Goal: Navigation & Orientation: Find specific page/section

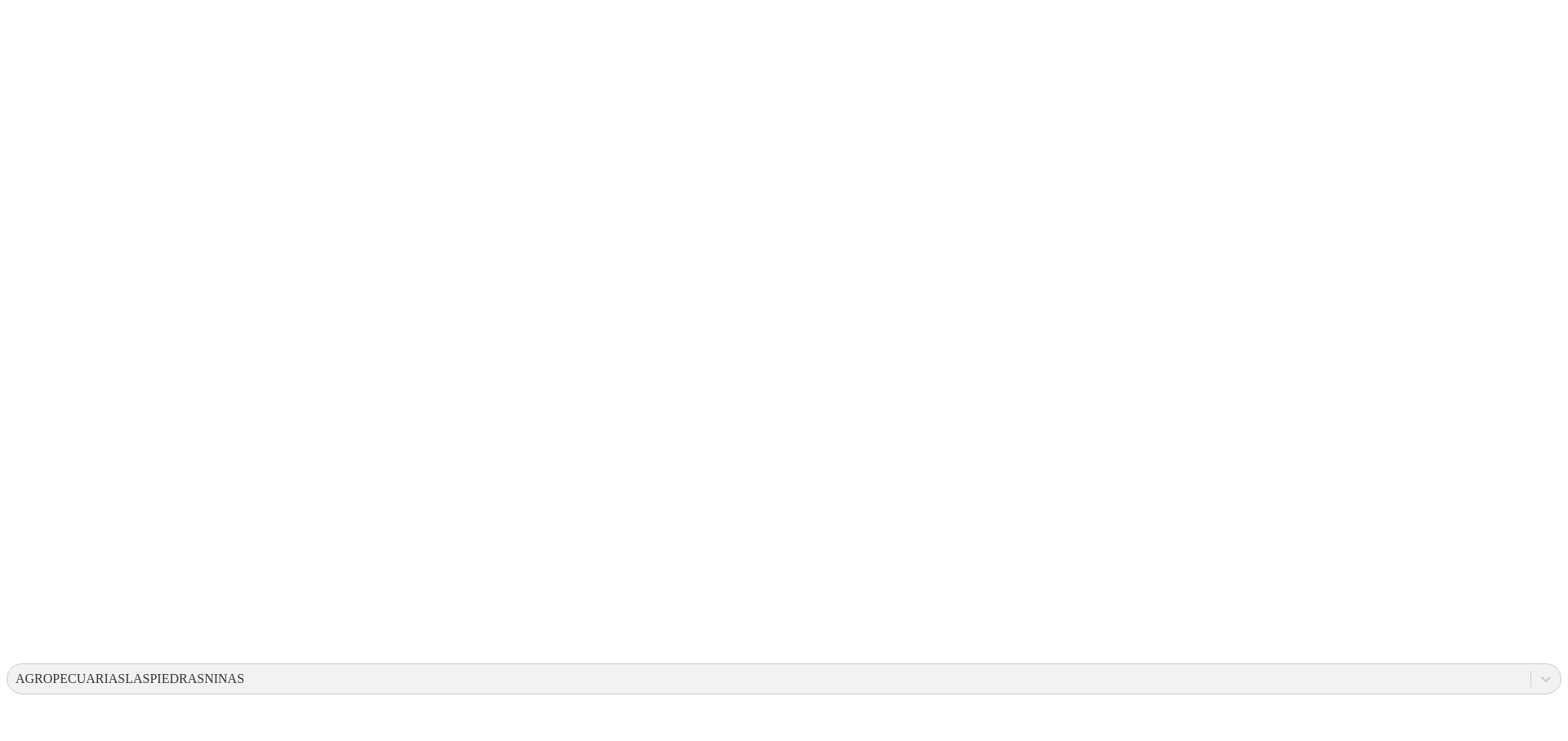
click at [244, 671] on div "AGROPECUARIASLASPIEDRASNINAS" at bounding box center [130, 679] width 229 height 15
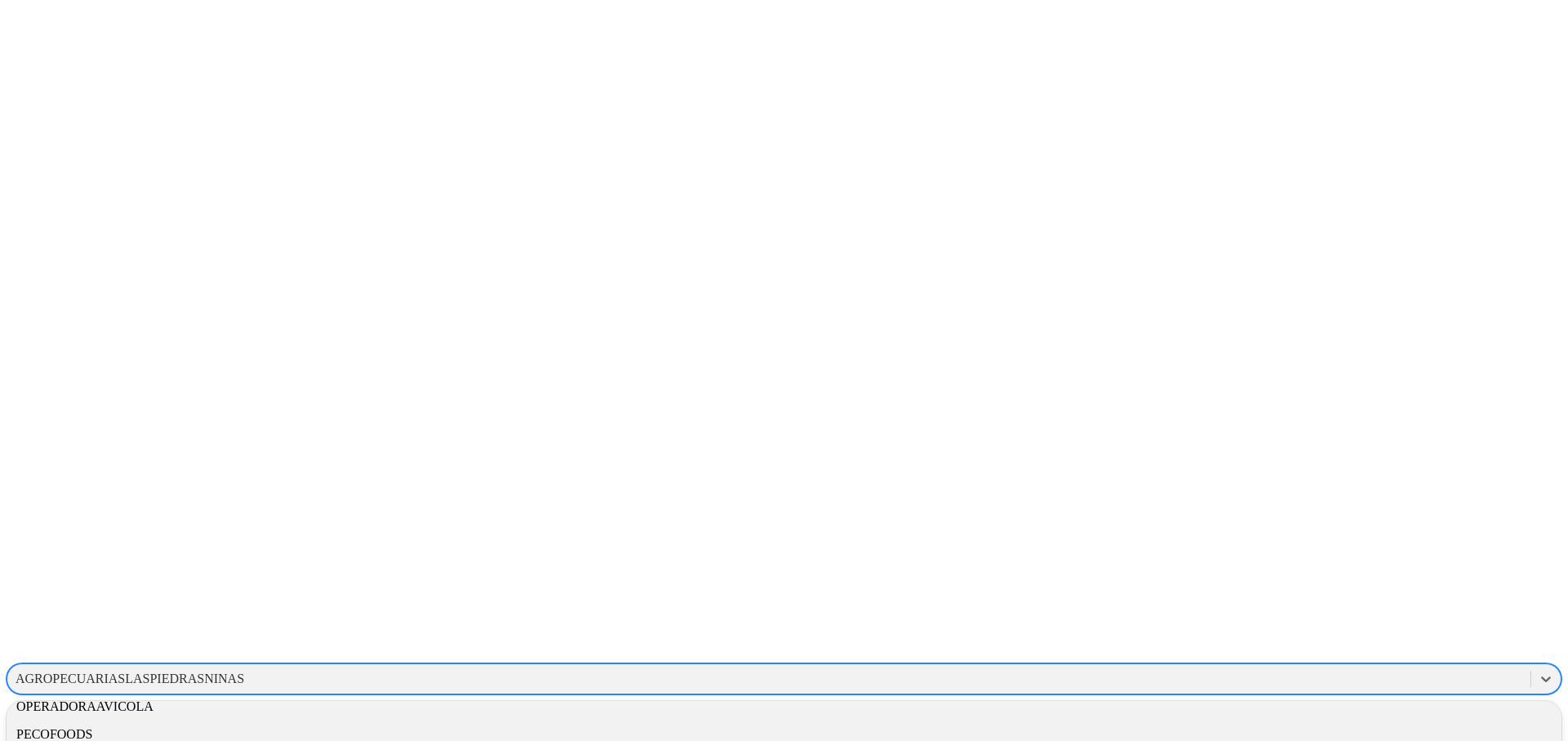
scroll to position [814, 0]
click at [1309, 693] on div "OPERADORAAVICOLA" at bounding box center [784, 706] width 1555 height 27
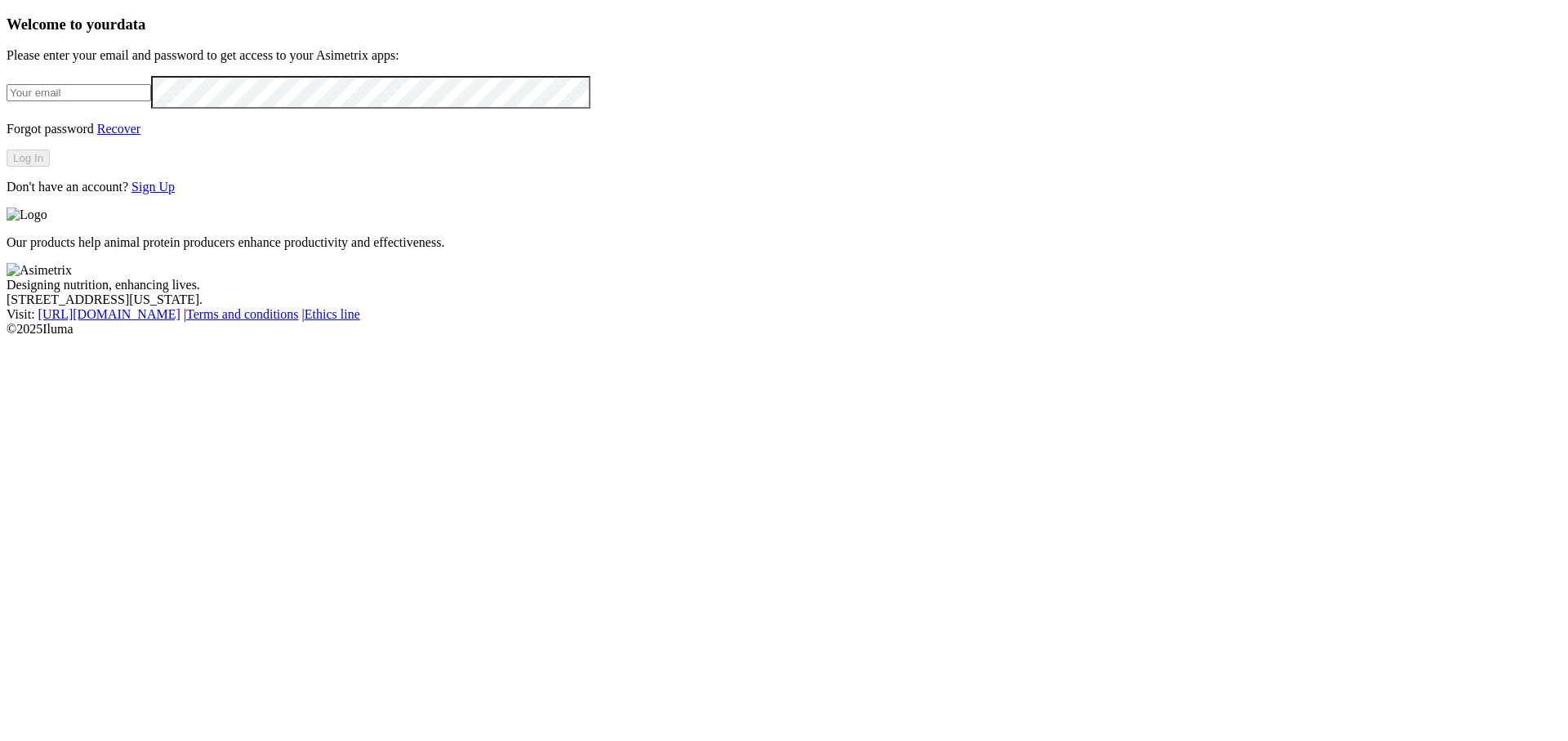
type input "[PERSON_NAME][EMAIL_ADDRESS][DOMAIN_NAME]"
click at [50, 167] on button "Log In" at bounding box center [28, 158] width 43 height 17
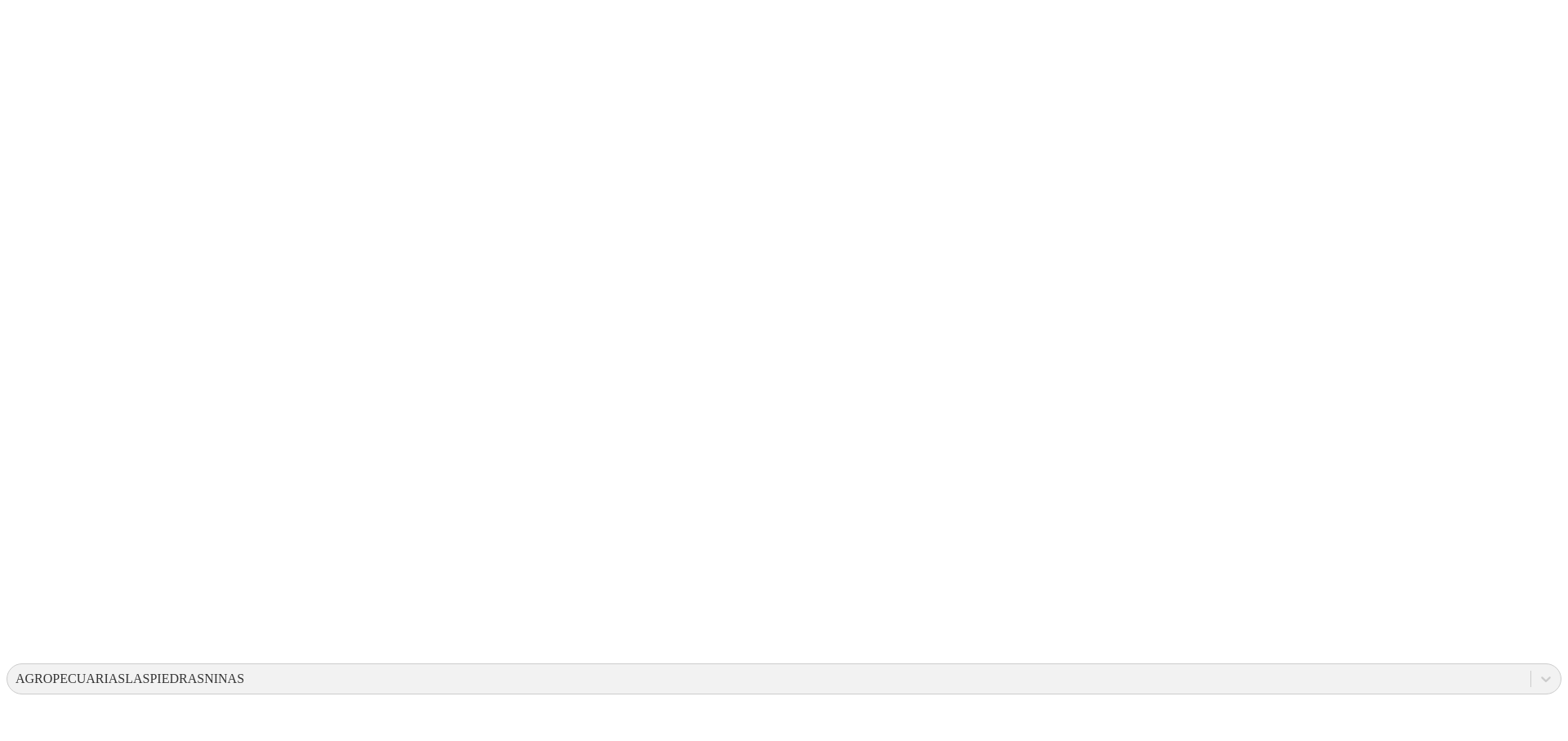
drag, startPoint x: 825, startPoint y: 241, endPoint x: 927, endPoint y: 305, distance: 120.4
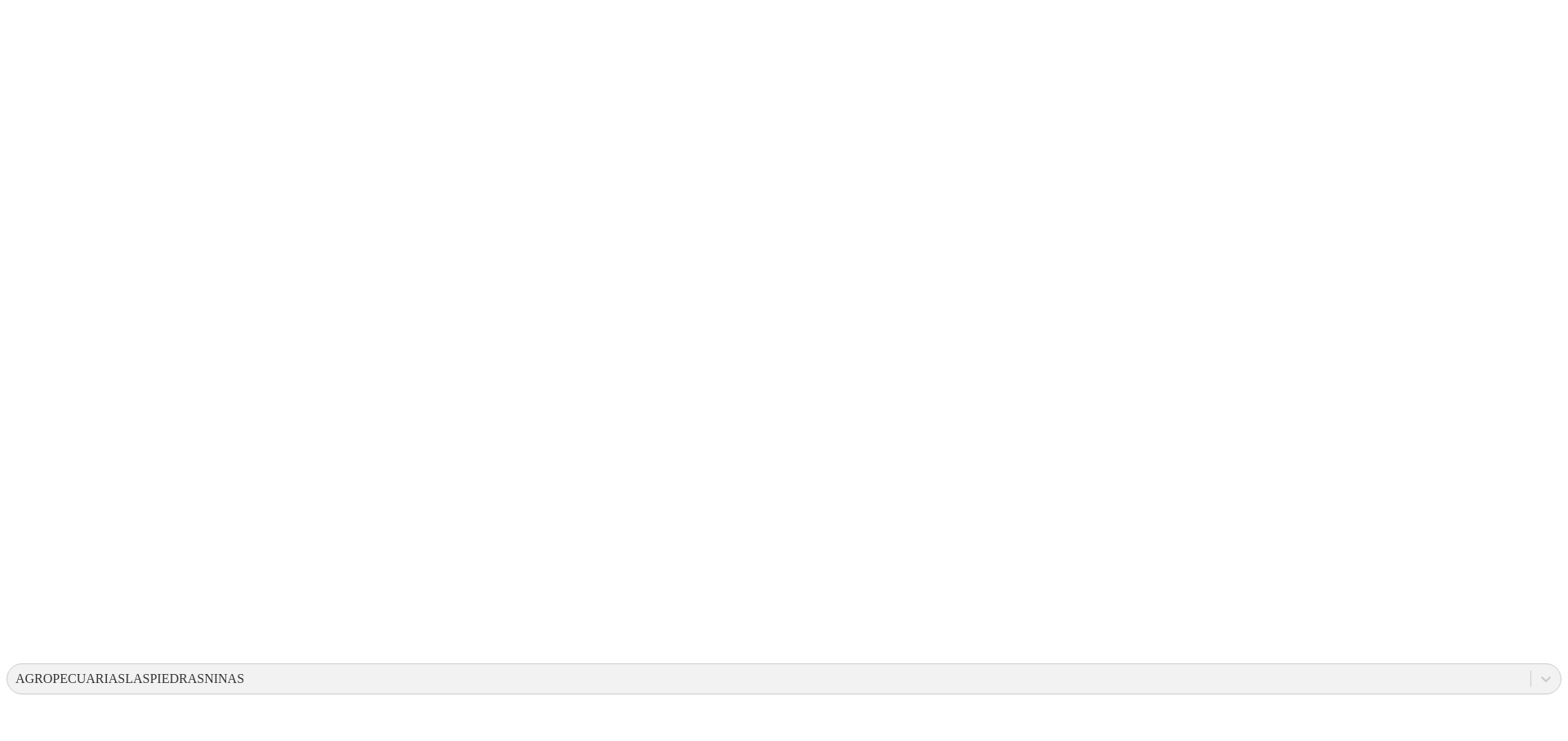
click at [244, 671] on div "AGROPECUARIASLASPIEDRASNINAS" at bounding box center [130, 679] width 229 height 15
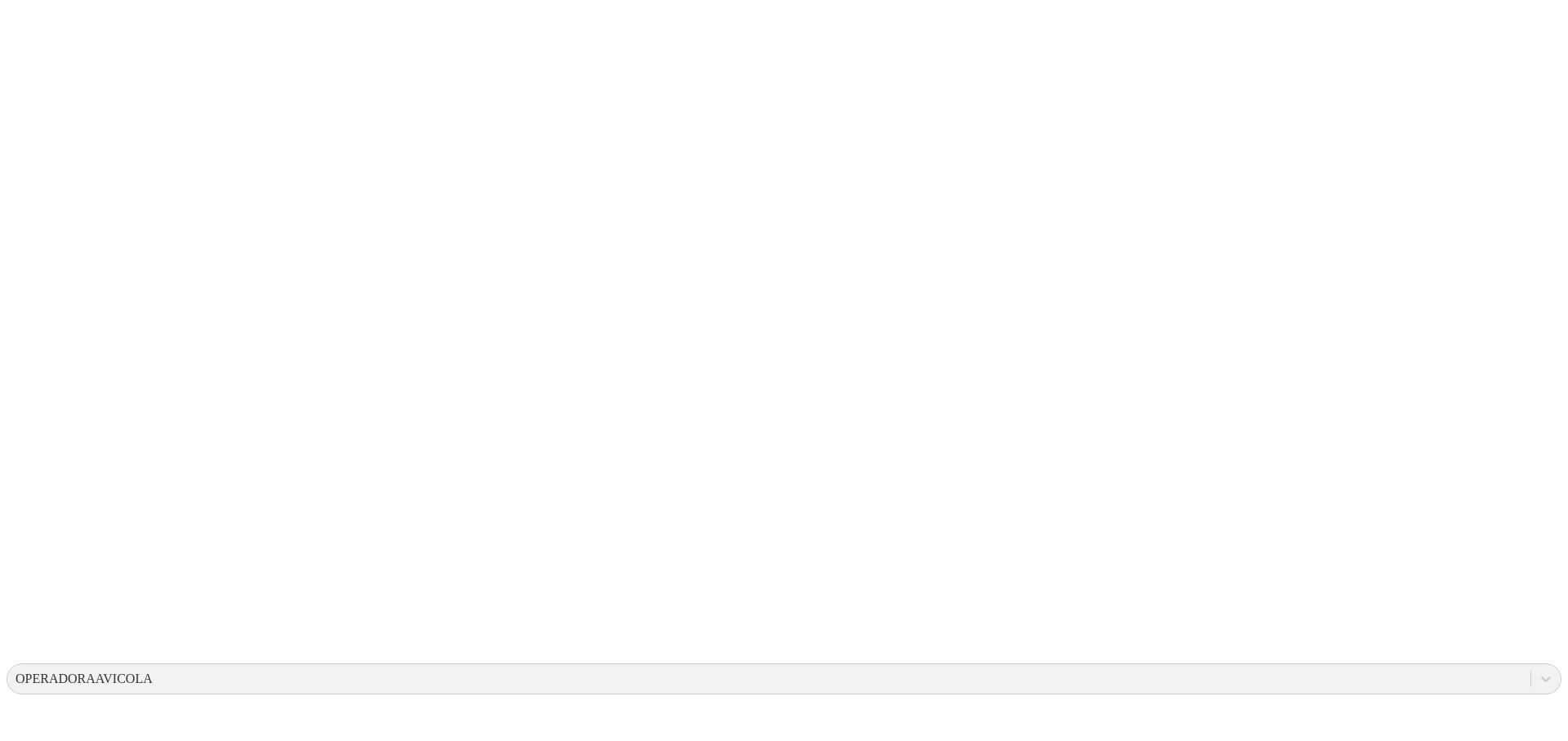
click at [1541, 676] on icon at bounding box center [1546, 679] width 10 height 6
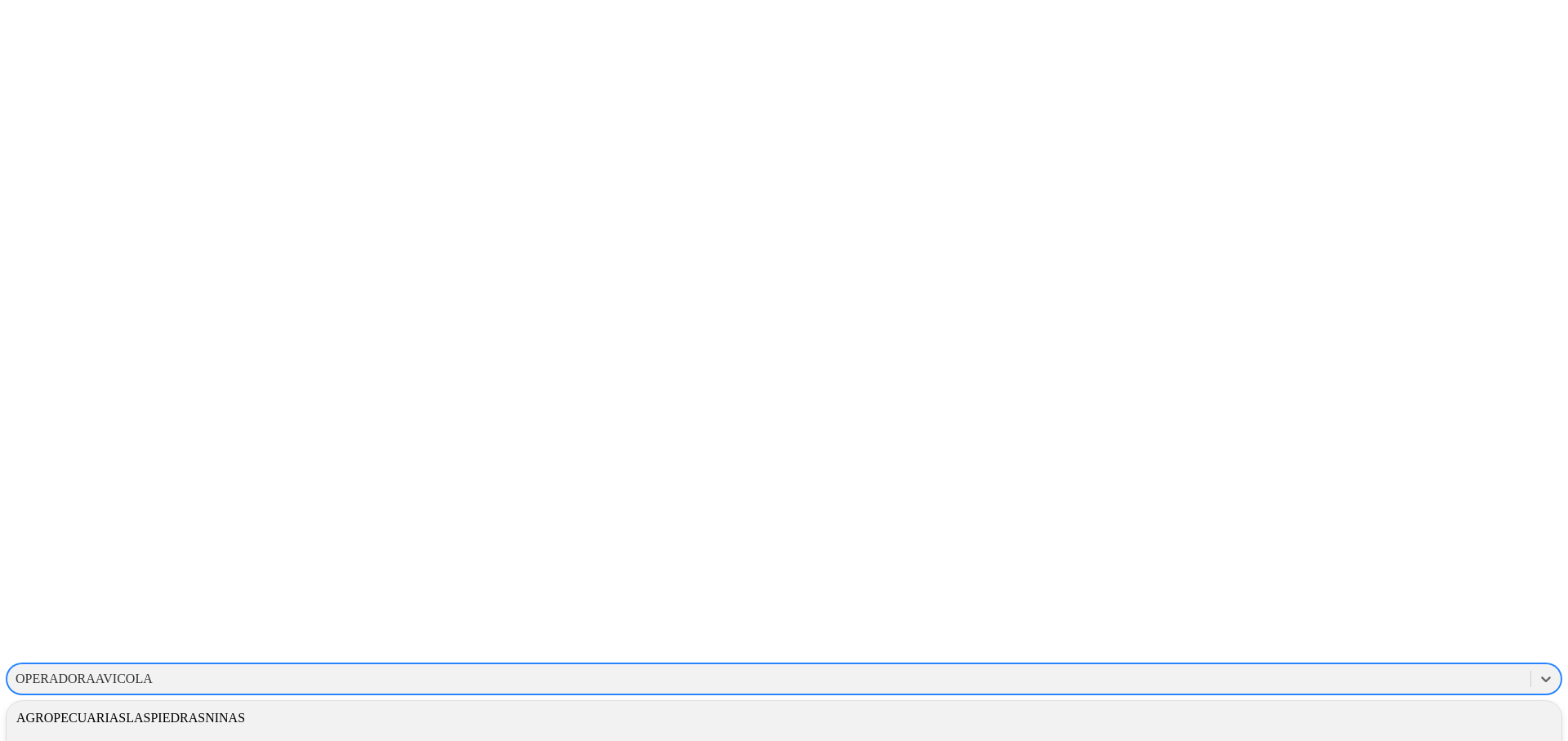
click at [1307, 704] on div "AGROPECUARIASLASPIEDRASNINAS" at bounding box center [784, 718] width 1555 height 27
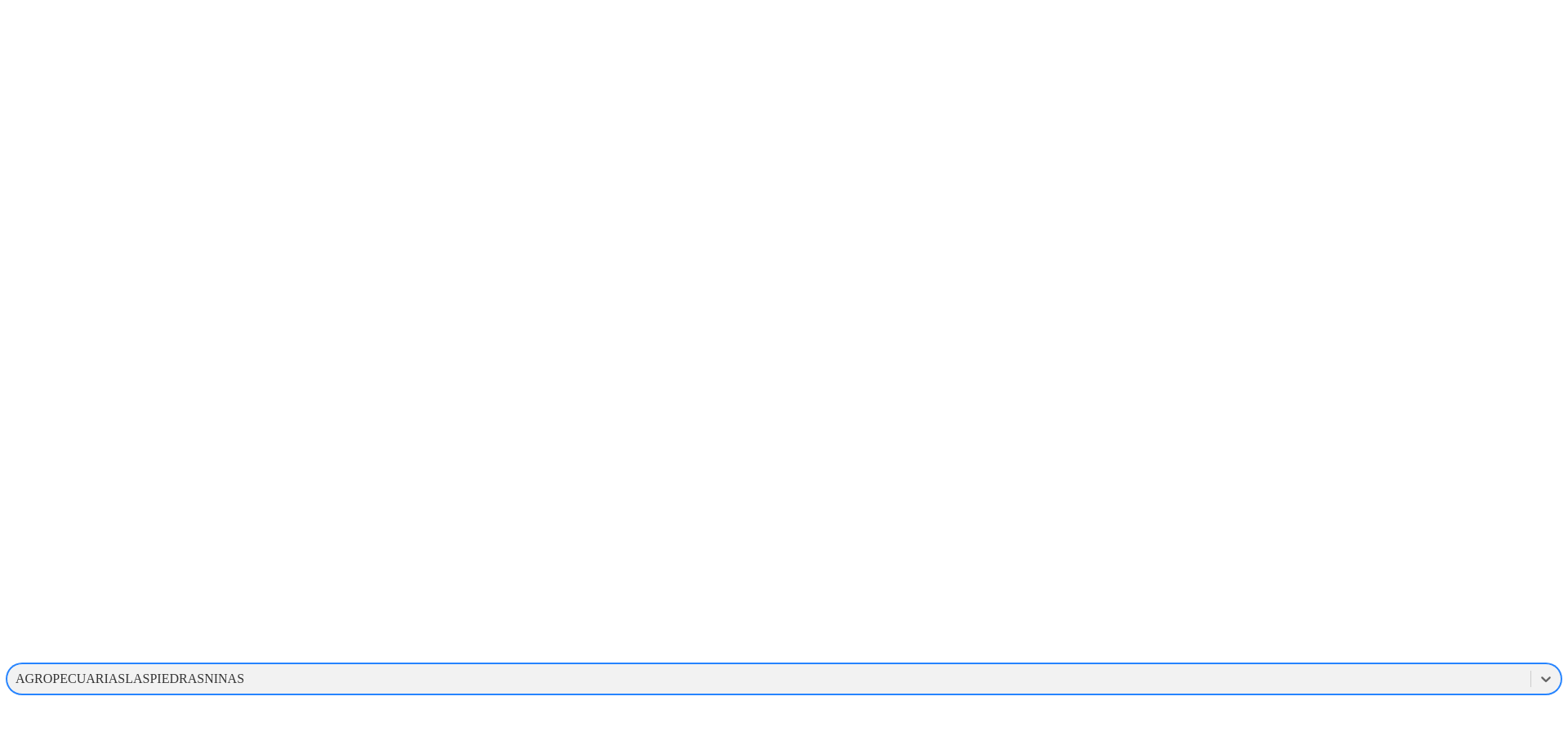
click at [1272, 666] on div "AGROPECUARIASLASPIEDRASNINAS" at bounding box center [769, 679] width 1523 height 25
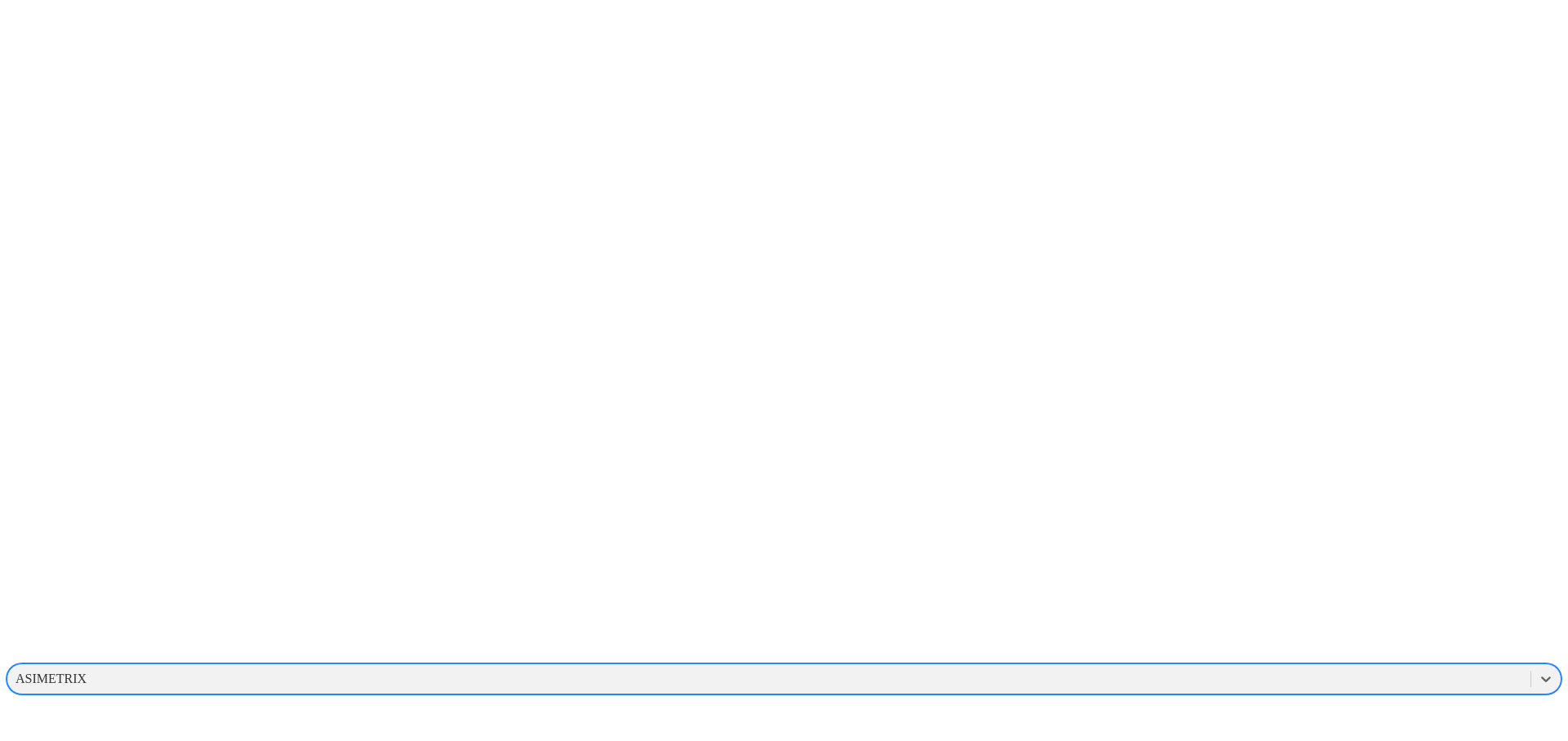
click at [1332, 666] on div "ASIMETRIX" at bounding box center [769, 679] width 1523 height 25
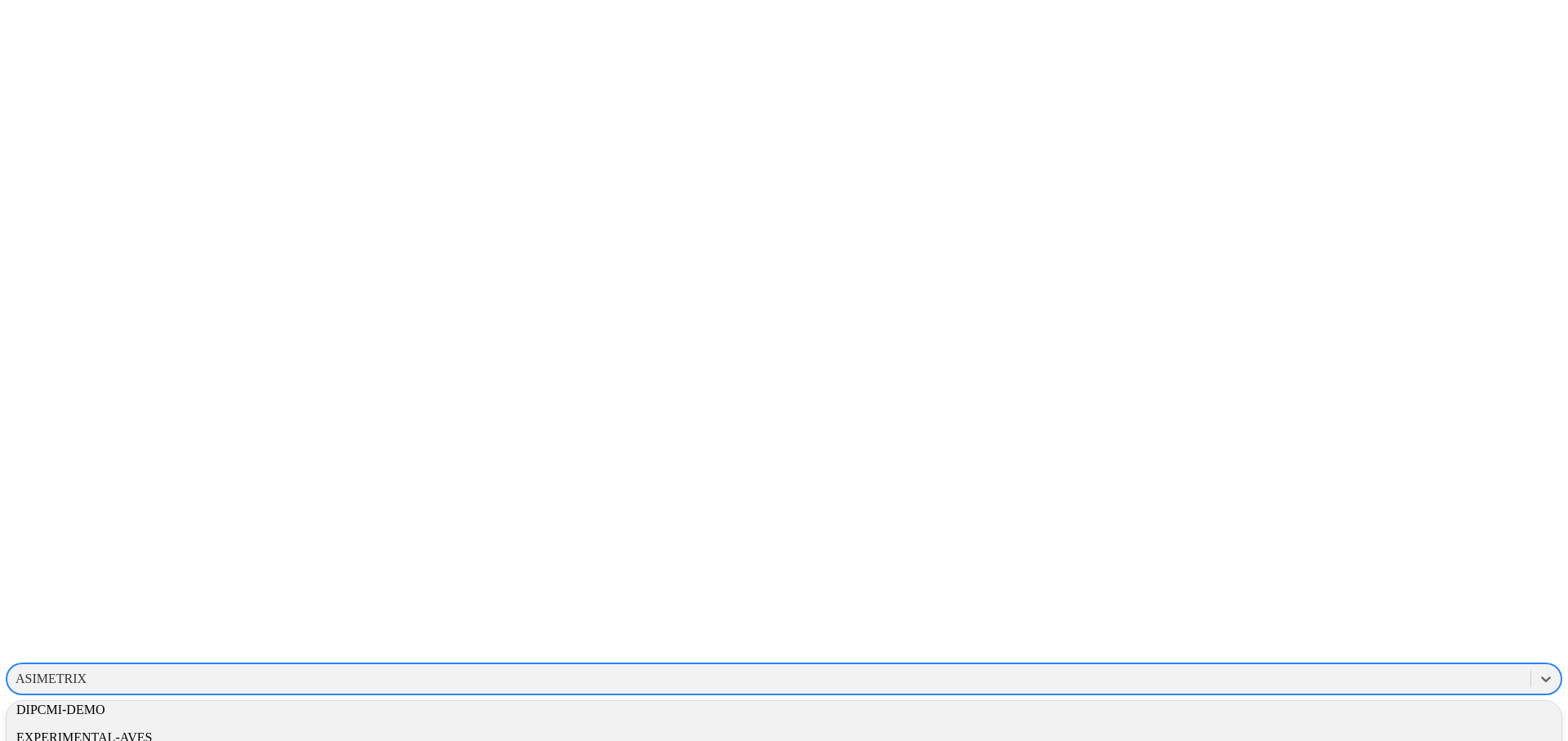
scroll to position [352, 0]
